Goal: Information Seeking & Learning: Learn about a topic

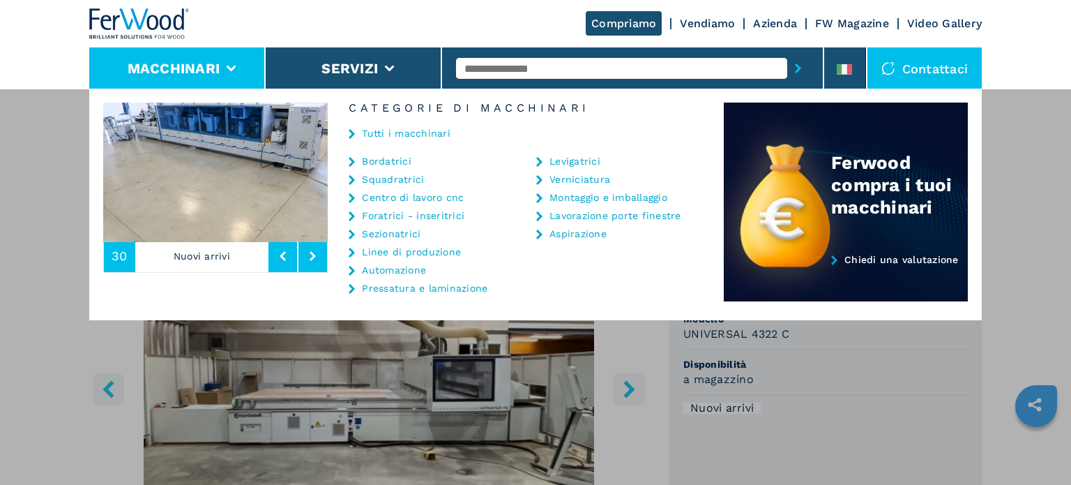
click at [403, 197] on link "Centro di lavoro cnc" at bounding box center [413, 197] width 102 height 10
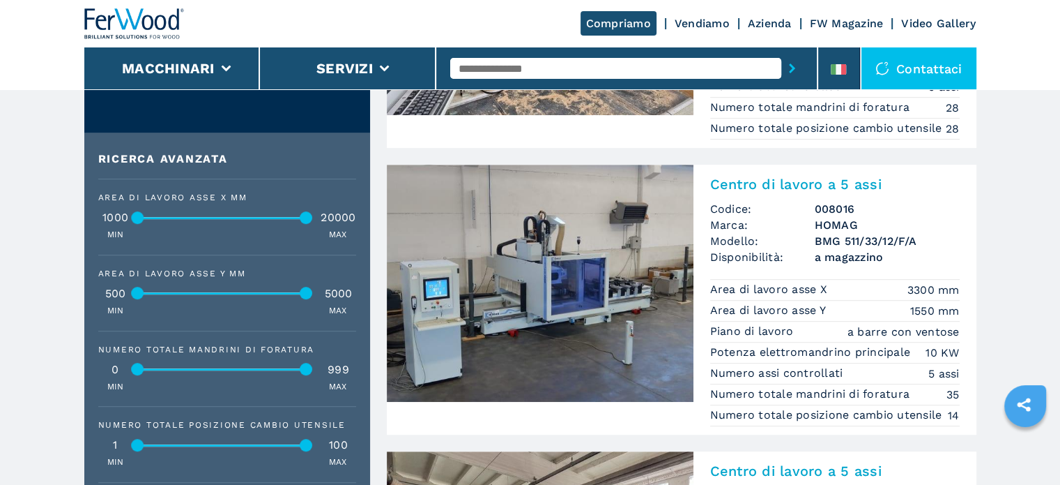
scroll to position [627, 0]
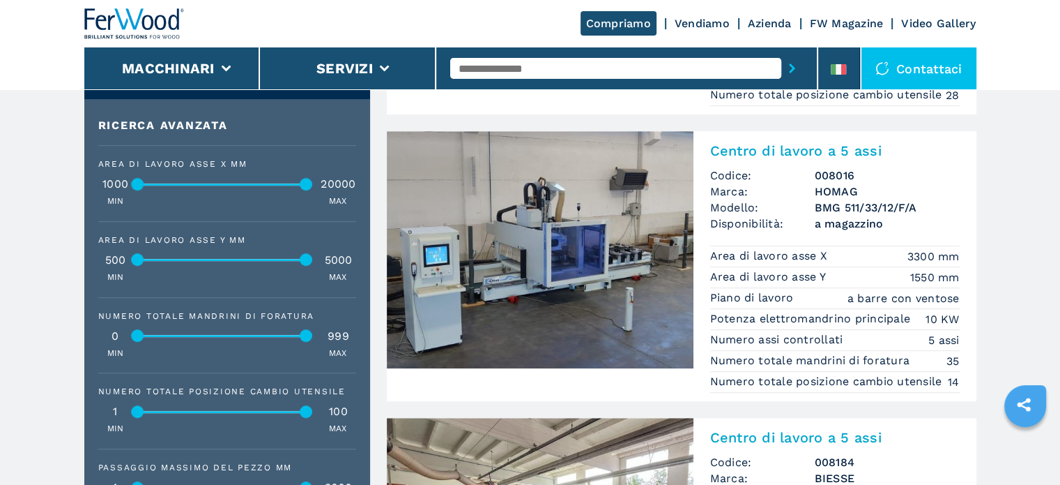
click at [830, 215] on h3 "BMG 511/33/12/F/A" at bounding box center [887, 207] width 145 height 16
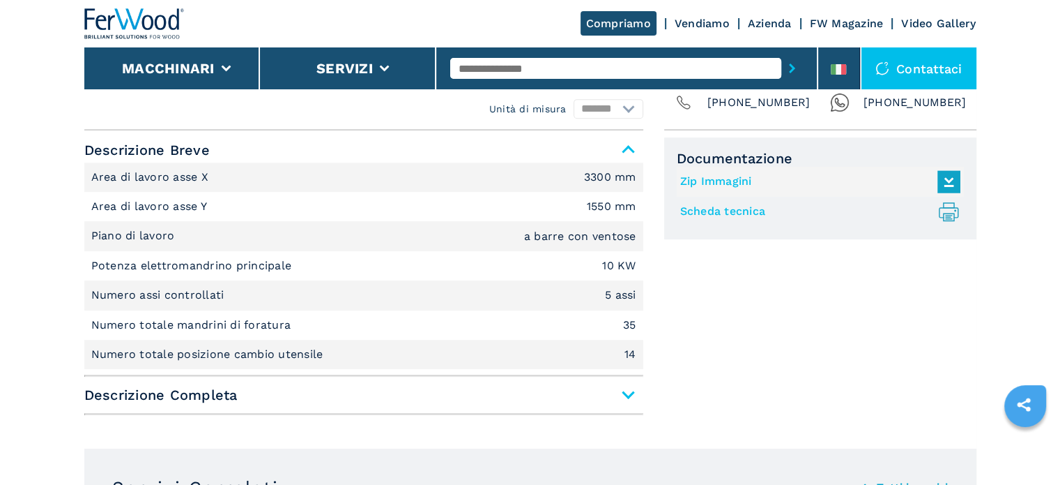
scroll to position [627, 0]
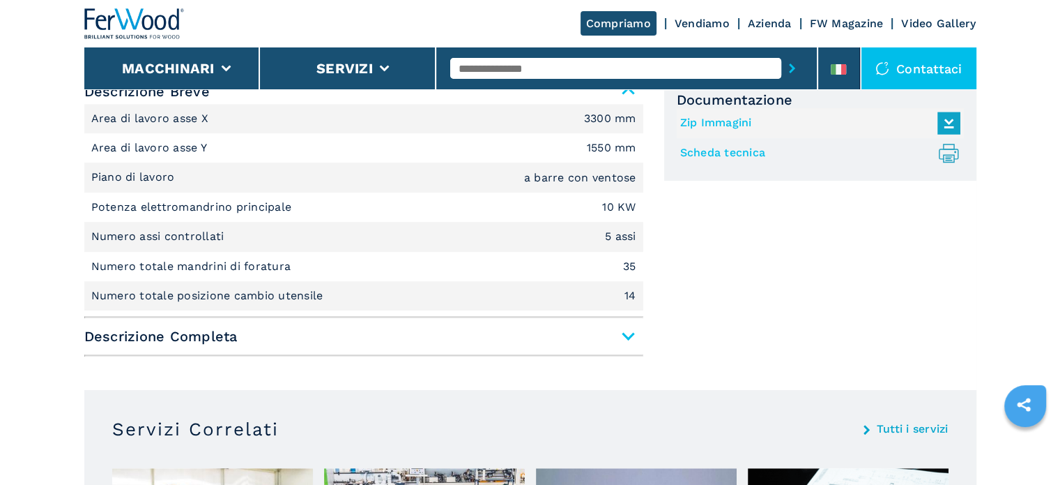
click at [633, 342] on span "Descrizione Completa" at bounding box center [363, 335] width 559 height 25
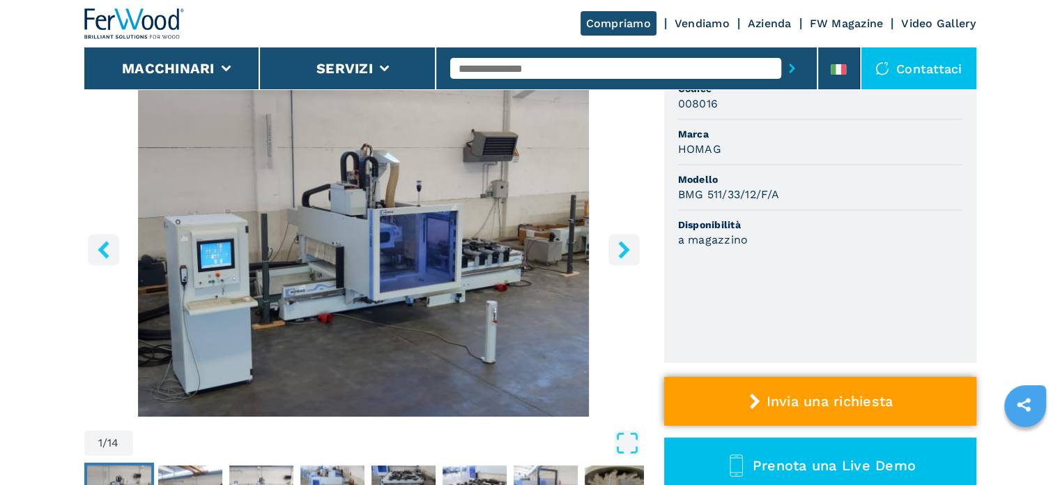
scroll to position [0, 0]
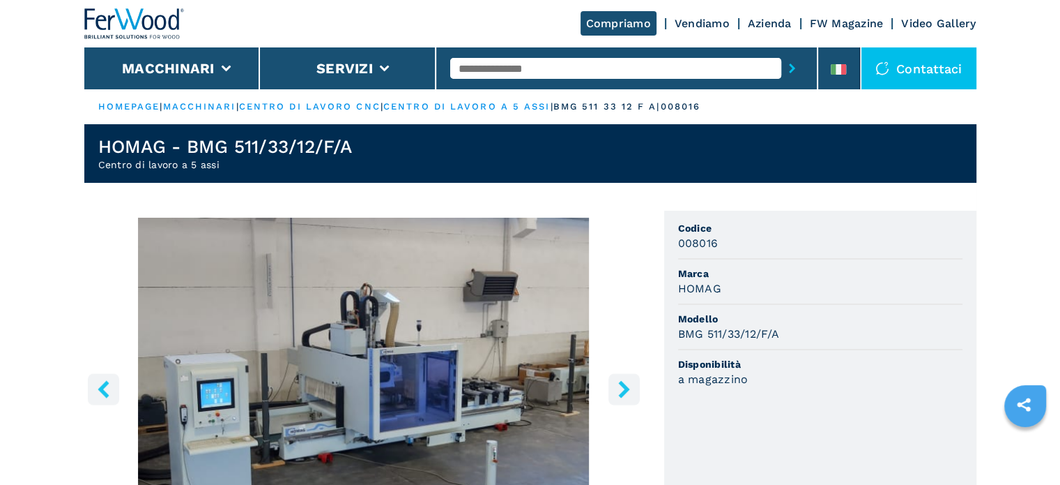
select select "**********"
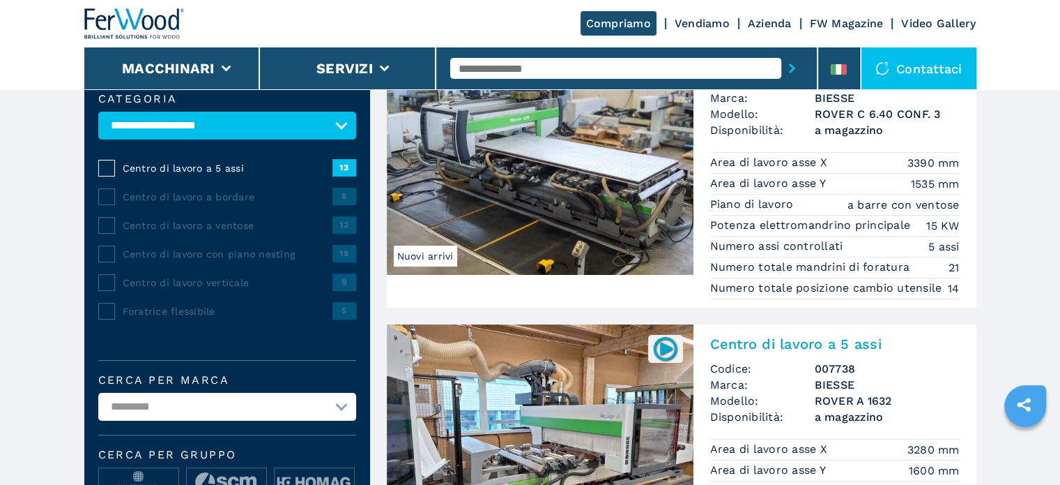
scroll to position [496, 0]
